Goal: Obtain resource: Obtain resource

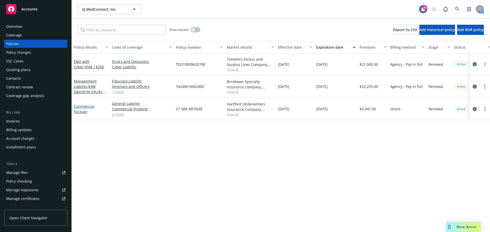
click at [89, 106] on link "Commercial Package" at bounding box center [84, 109] width 20 height 10
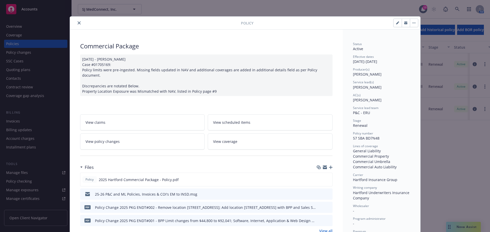
click at [258, 193] on div "25-26 P&C and ML Policies, Invoices & COI's EM to INSD.msg" at bounding box center [206, 194] width 252 height 11
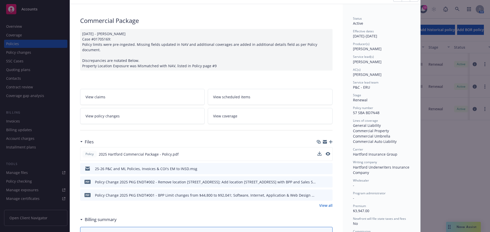
scroll to position [51, 0]
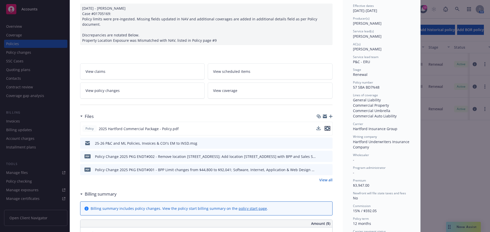
click at [325, 127] on icon "preview file" at bounding box center [327, 129] width 5 height 4
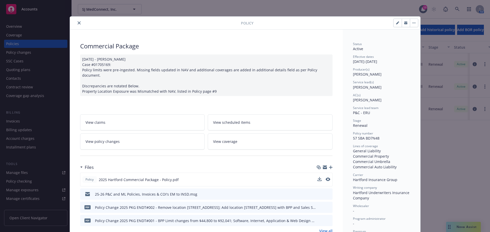
click at [76, 23] on button "close" at bounding box center [79, 23] width 6 height 6
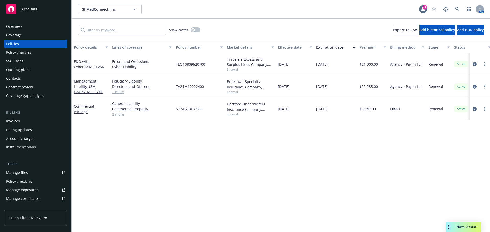
click at [43, 174] on link "Manage files" at bounding box center [35, 173] width 63 height 8
